Goal: Check status: Check status

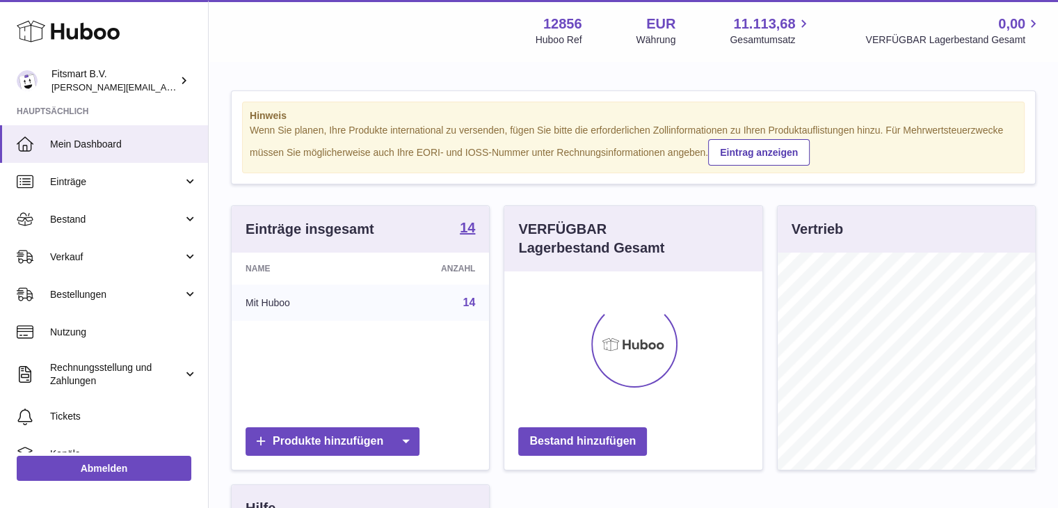
scroll to position [217, 258]
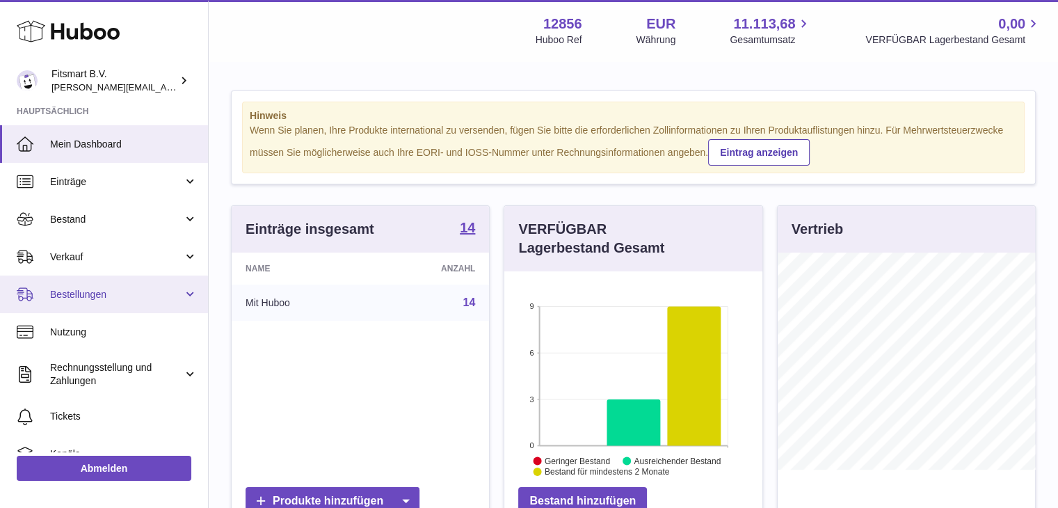
click at [95, 303] on link "Bestellungen" at bounding box center [104, 295] width 208 height 38
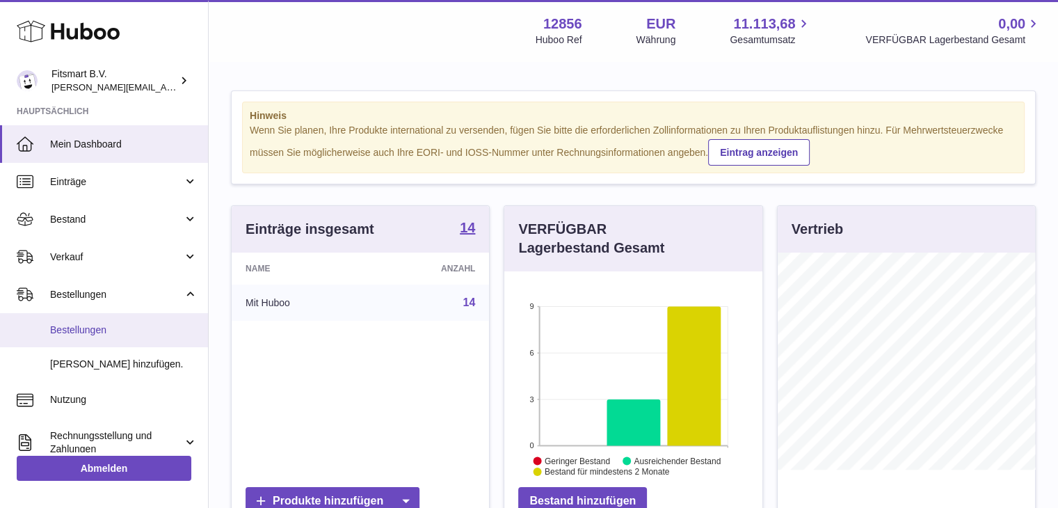
click at [83, 324] on span "Bestellungen" at bounding box center [123, 330] width 147 height 13
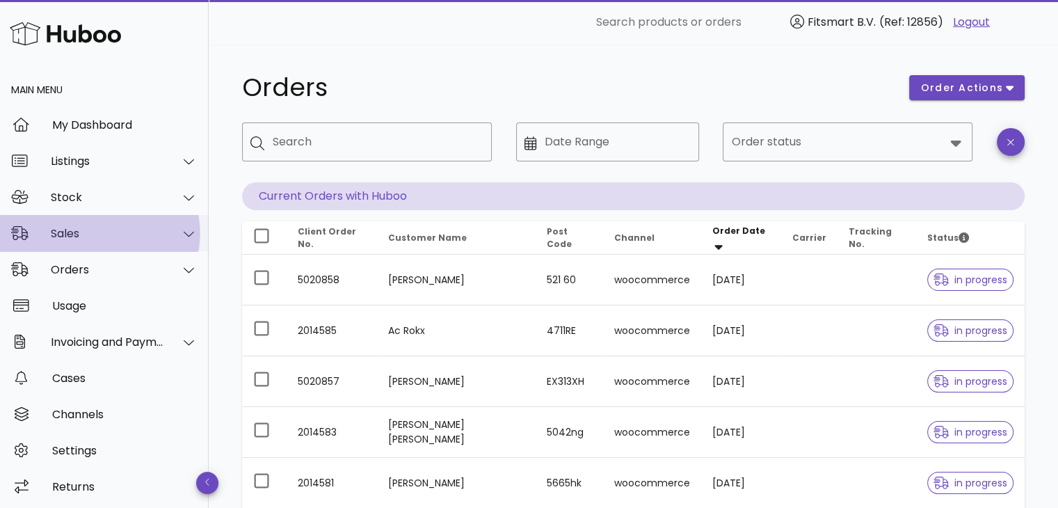
click at [91, 237] on div "Sales" at bounding box center [107, 233] width 113 height 13
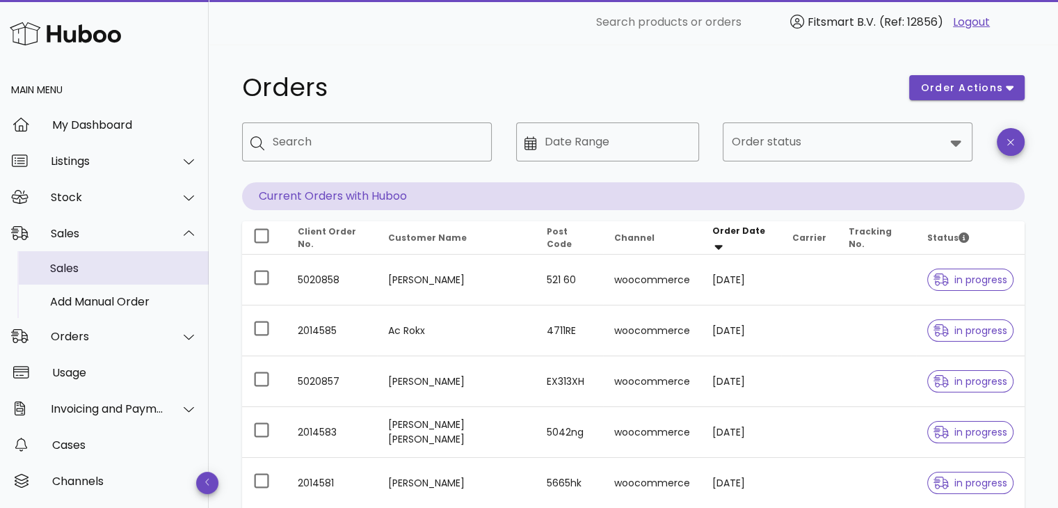
click at [86, 267] on div "Sales" at bounding box center [123, 268] width 147 height 13
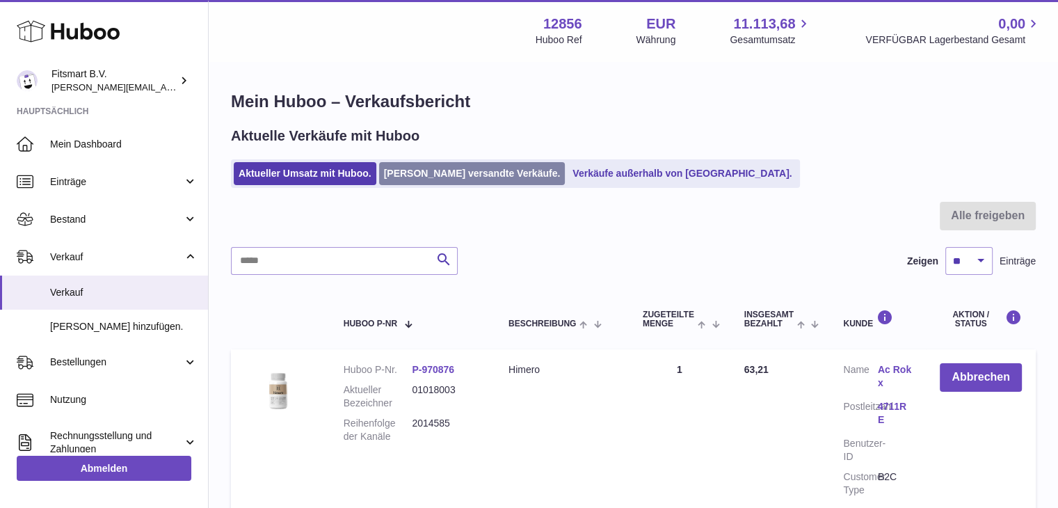
click at [430, 182] on link "Von Huboo versandte Verkäufe." at bounding box center [472, 173] width 186 height 23
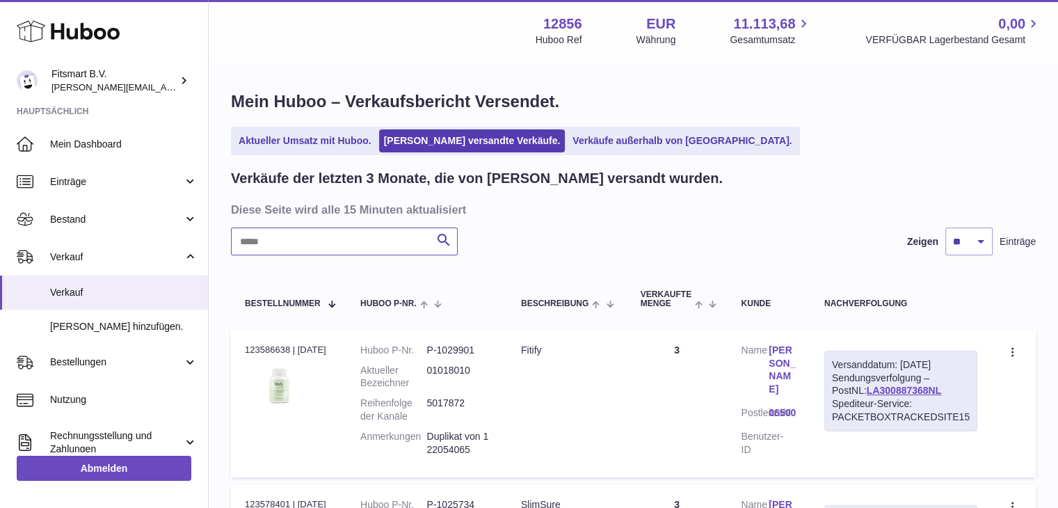
click at [332, 244] on input "text" at bounding box center [344, 242] width 227 height 28
paste input "********"
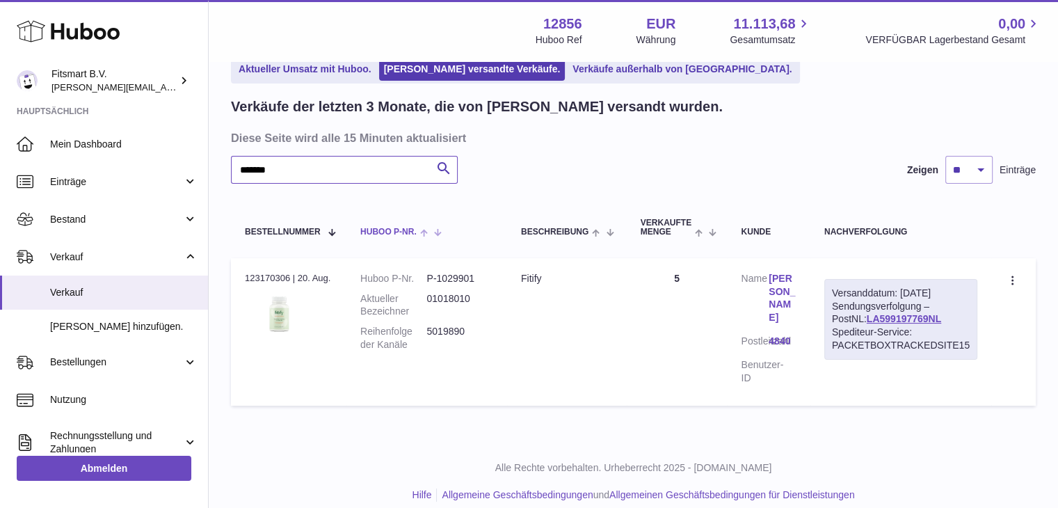
scroll to position [72, 0]
type input "*******"
click at [439, 324] on dd "5019890" at bounding box center [459, 337] width 66 height 26
copy dd "5019890"
